Goal: Ask a question

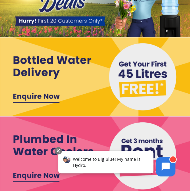
scroll to position [149, 0]
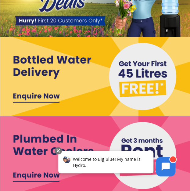
click at [39, 149] on img at bounding box center [95, 155] width 190 height 79
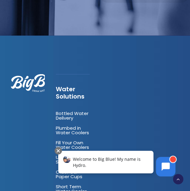
scroll to position [975, 0]
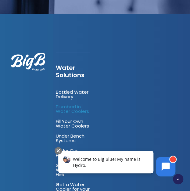
click at [76, 103] on link "Plumbed in Water Coolers" at bounding box center [72, 108] width 33 height 11
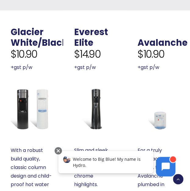
scroll to position [214, 0]
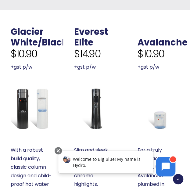
click at [162, 118] on img at bounding box center [158, 108] width 41 height 41
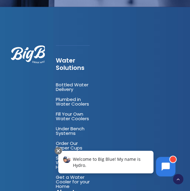
scroll to position [1519, 0]
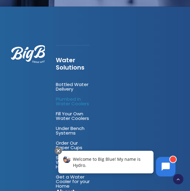
click at [80, 96] on link "Plumbed in Water Coolers" at bounding box center [72, 101] width 33 height 11
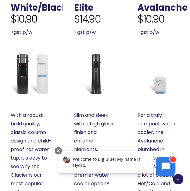
scroll to position [250, 0]
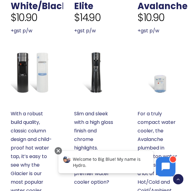
click at [167, 81] on img at bounding box center [158, 72] width 41 height 41
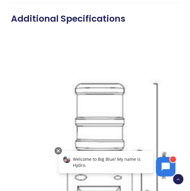
scroll to position [655, 0]
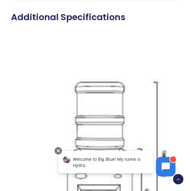
click at [108, 169] on div "Welcome to Big Blue! My name is Hydro." at bounding box center [105, 162] width 95 height 23
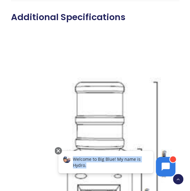
click at [108, 169] on div "Welcome to Big Blue! My name is Hydro." at bounding box center [105, 162] width 95 height 23
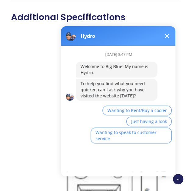
click at [126, 158] on div "September 11th at 3:47 PM Welcome to Big Blue! My name is Hydro. To help you fi…" at bounding box center [121, 109] width 120 height 126
click at [135, 122] on span "Just having a look" at bounding box center [149, 121] width 36 height 6
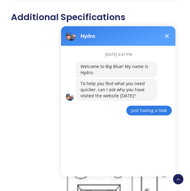
click at [109, 170] on div "September 11th at 3:47 PM Welcome to Big Blue! My name is Hydro. To help you fi…" at bounding box center [121, 109] width 120 height 126
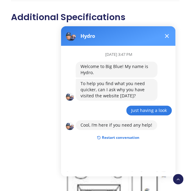
click at [107, 136] on button "Restart conversation" at bounding box center [118, 138] width 52 height 12
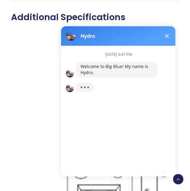
click at [108, 170] on div "September 11th at 3:47 PM Welcome to Big Blue! My name is Hydro." at bounding box center [121, 109] width 120 height 126
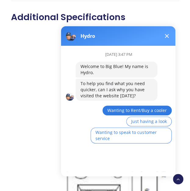
click at [116, 112] on span "Wanting to Rent/Buy a cooler" at bounding box center [136, 110] width 59 height 6
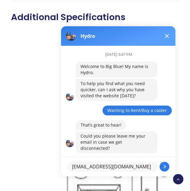
type textarea "btaharris@gmail.com"
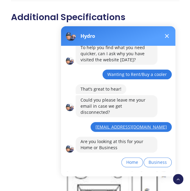
scroll to position [36, 0]
click at [130, 159] on span "Home" at bounding box center [132, 162] width 12 height 6
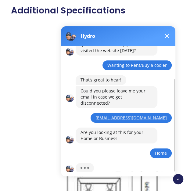
scroll to position [60, 0]
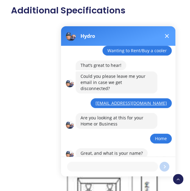
click at [115, 163] on textarea at bounding box center [112, 167] width 91 height 10
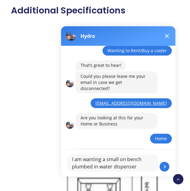
click at [120, 159] on textarea "I am wanting a small on bench plumbed in water dispenser" at bounding box center [112, 162] width 91 height 17
type textarea "I am wanting a small, on bench plumbed in water dispenser"
click at [166, 166] on button at bounding box center [164, 167] width 10 height 10
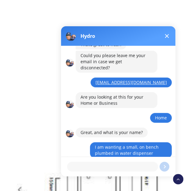
scroll to position [101, 0]
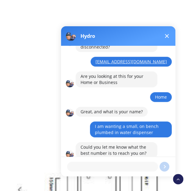
click at [98, 167] on textarea at bounding box center [112, 167] width 91 height 10
type textarea "W"
type textarea "Email is fine for now as I am busy."
click at [162, 168] on button at bounding box center [164, 167] width 10 height 10
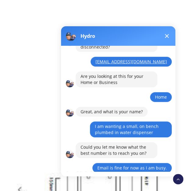
scroll to position [116, 0]
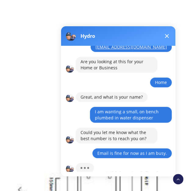
click at [168, 36] on button at bounding box center [166, 35] width 7 height 7
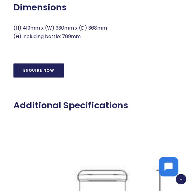
scroll to position [566, 0]
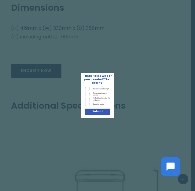
click at [141, 69] on div "X Didn't find what you needed? Tell us why. The price was too high The products…" at bounding box center [97, 95] width 195 height 191
click at [87, 48] on div "X Didn't find what you needed? Tell us why. The price was too high The products…" at bounding box center [97, 95] width 195 height 191
